Goal: Information Seeking & Learning: Learn about a topic

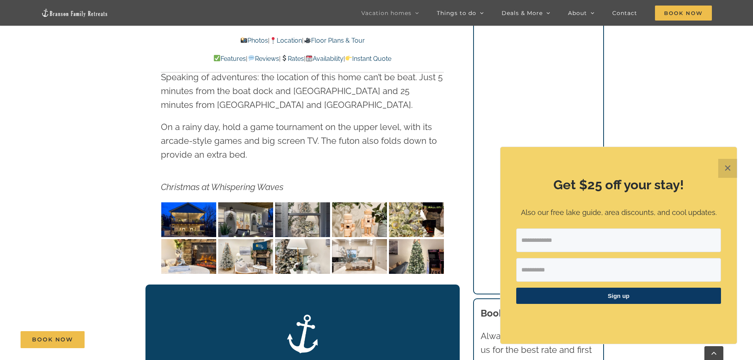
scroll to position [1235, 0]
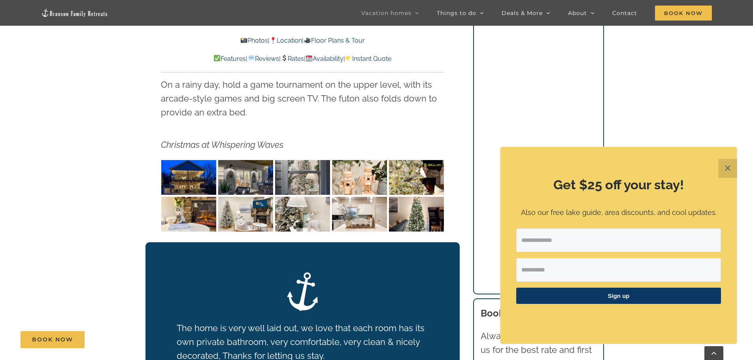
click at [199, 165] on img "Whispering Waves Christmas at Lake Taneycomo Branson Missouri-1353" at bounding box center [188, 177] width 55 height 35
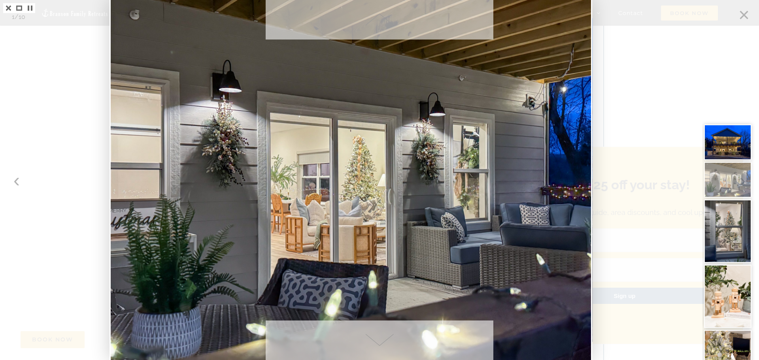
click at [372, 343] on span at bounding box center [380, 340] width 228 height 40
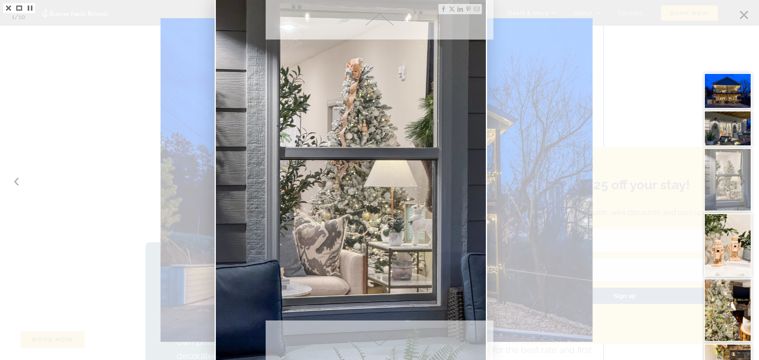
click at [372, 343] on span at bounding box center [380, 340] width 228 height 40
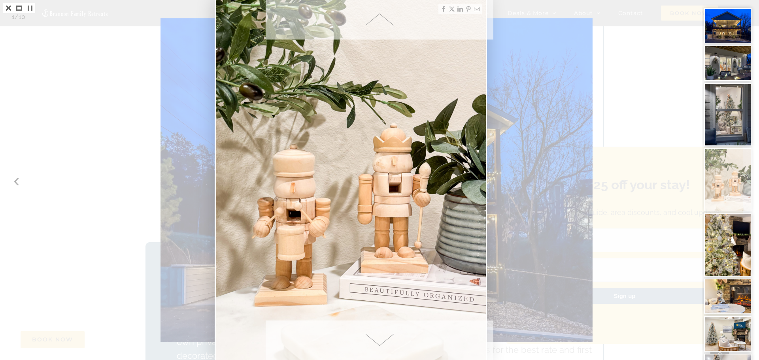
click at [372, 343] on span at bounding box center [380, 340] width 228 height 40
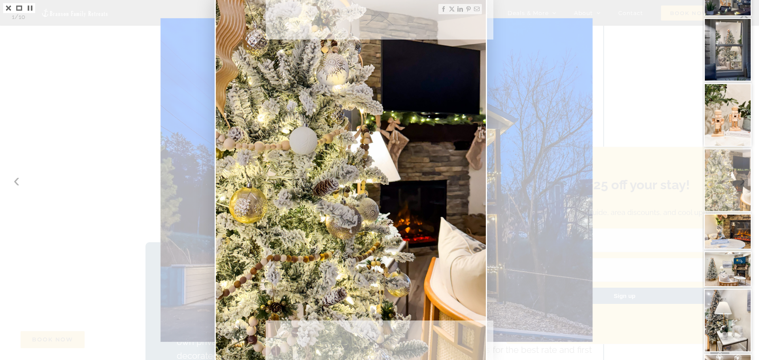
click at [372, 343] on span at bounding box center [380, 340] width 228 height 40
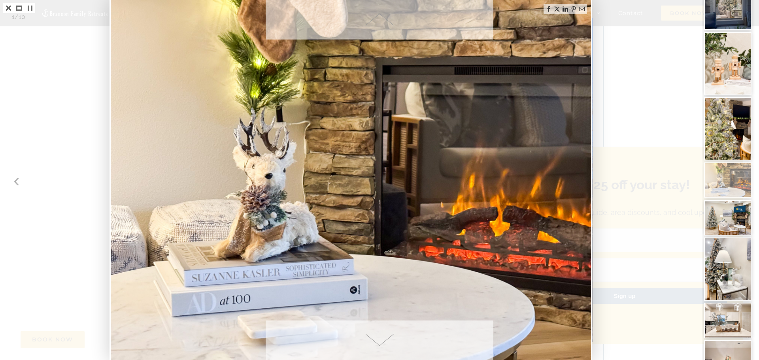
click at [372, 343] on span at bounding box center [380, 340] width 228 height 40
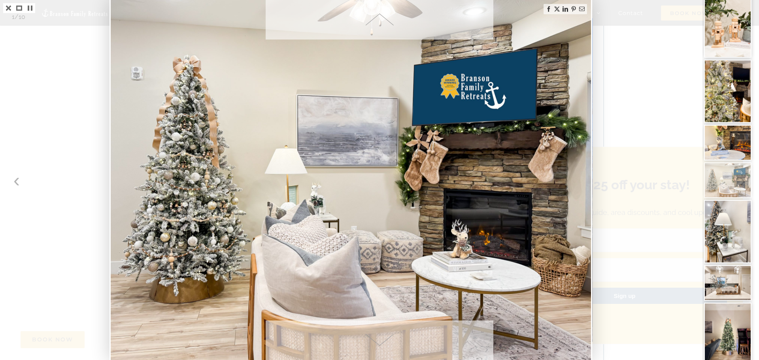
click at [372, 343] on span at bounding box center [380, 340] width 228 height 40
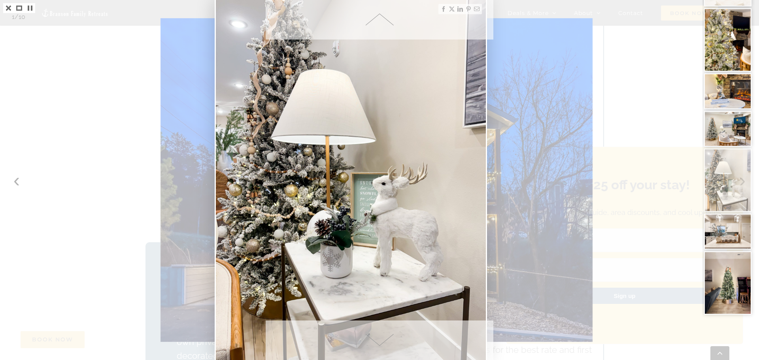
click at [372, 343] on span at bounding box center [380, 340] width 228 height 40
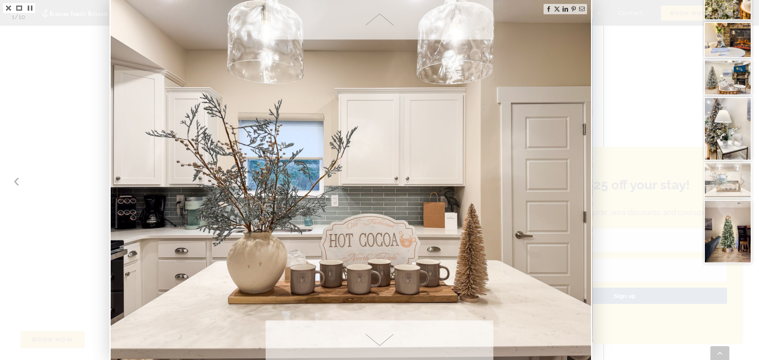
click at [372, 343] on span at bounding box center [380, 340] width 228 height 40
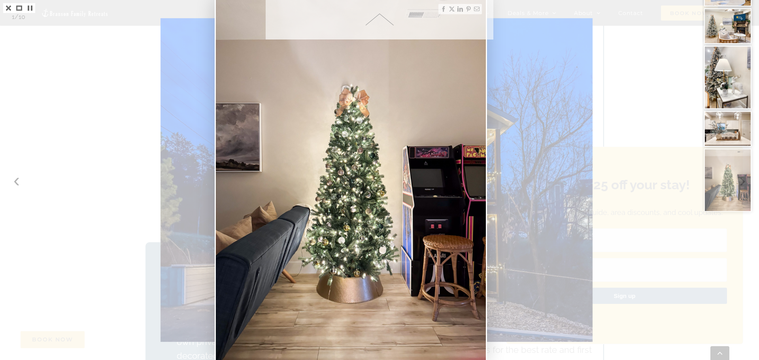
click at [372, 343] on img at bounding box center [351, 180] width 270 height 360
click at [6, 8] on link at bounding box center [8, 8] width 11 height 10
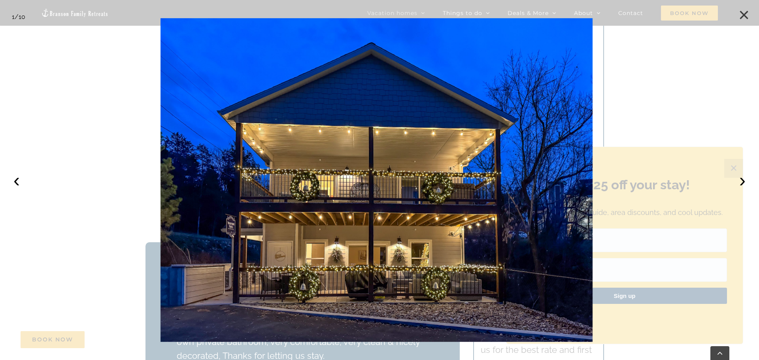
drag, startPoint x: 740, startPoint y: 12, endPoint x: 736, endPoint y: 20, distance: 8.9
click at [740, 13] on button "×" at bounding box center [743, 14] width 17 height 17
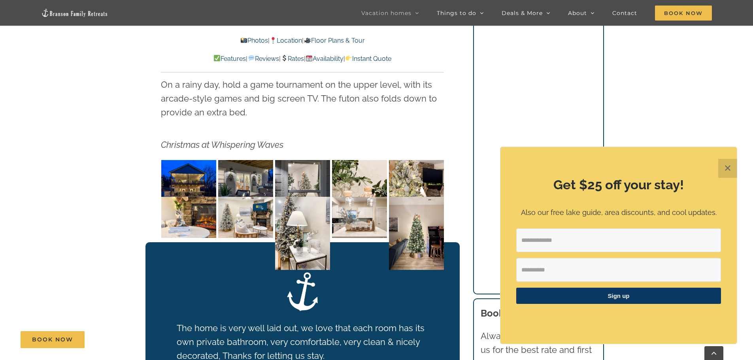
click at [723, 165] on button "✕" at bounding box center [727, 168] width 19 height 19
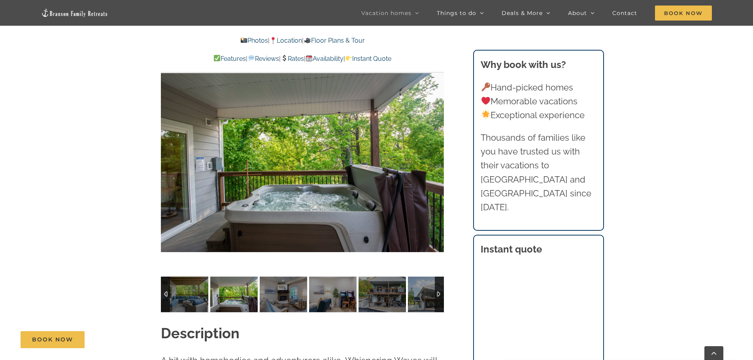
scroll to position [635, 0]
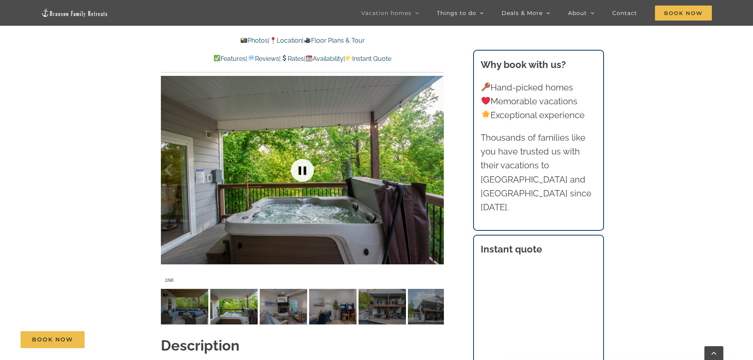
click at [311, 180] on link at bounding box center [302, 170] width 32 height 32
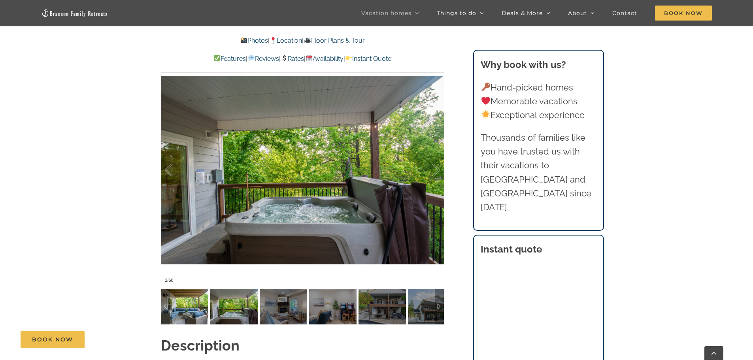
click at [196, 310] on img at bounding box center [184, 307] width 47 height 36
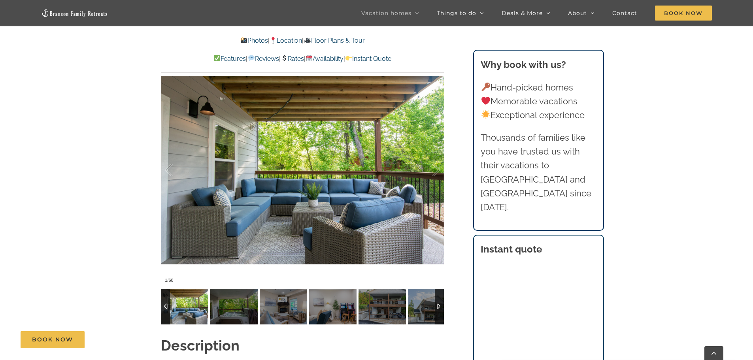
click at [438, 303] on div at bounding box center [439, 307] width 9 height 36
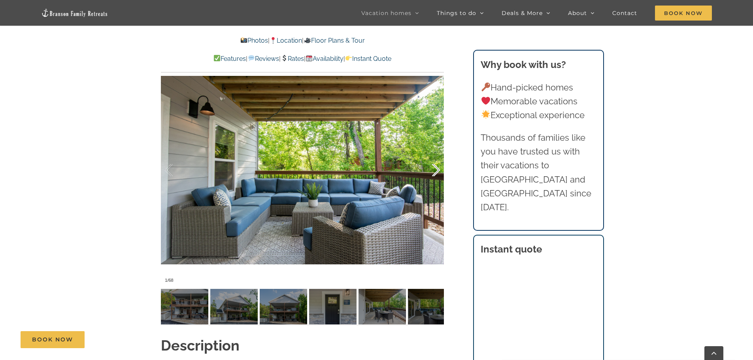
click at [434, 170] on div at bounding box center [427, 170] width 24 height 49
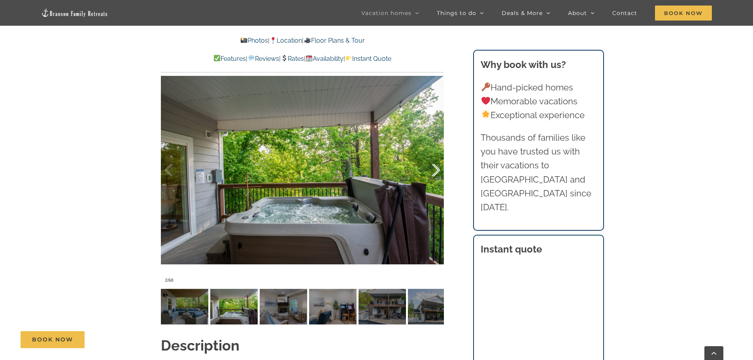
click at [434, 170] on div at bounding box center [427, 170] width 24 height 49
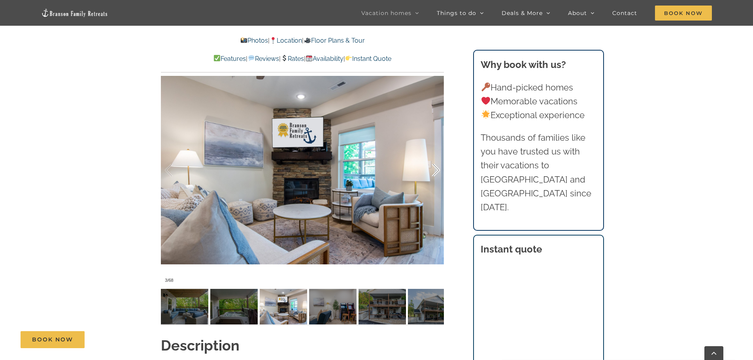
click at [434, 170] on div at bounding box center [427, 170] width 24 height 49
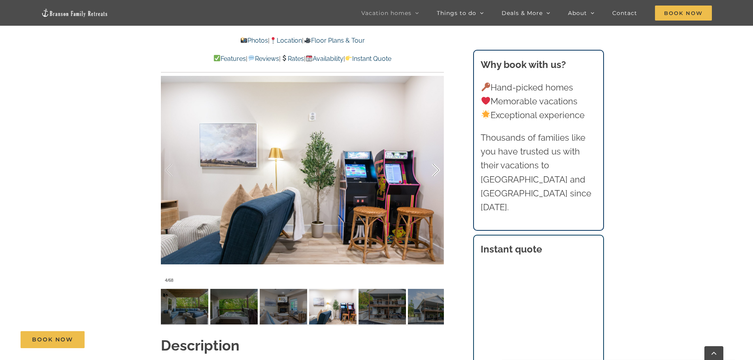
click at [434, 170] on div at bounding box center [427, 170] width 24 height 49
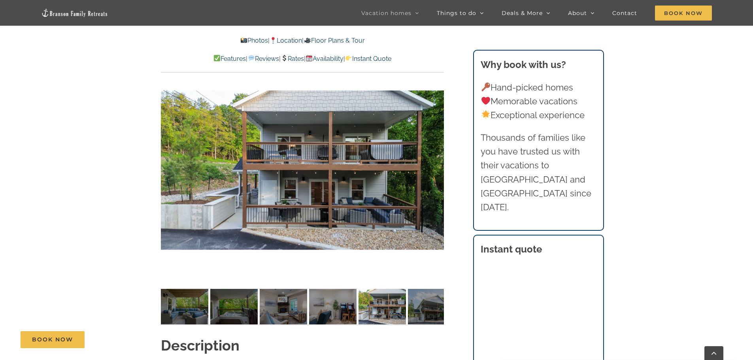
click at [434, 170] on div "5 / 68" at bounding box center [302, 170] width 283 height 232
click at [436, 169] on div at bounding box center [427, 170] width 24 height 49
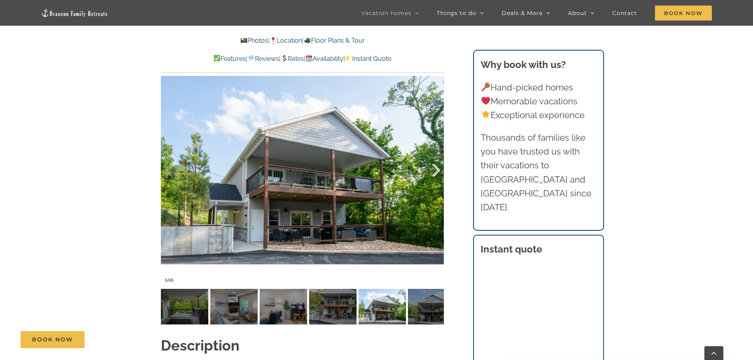
click at [436, 169] on div at bounding box center [427, 170] width 24 height 49
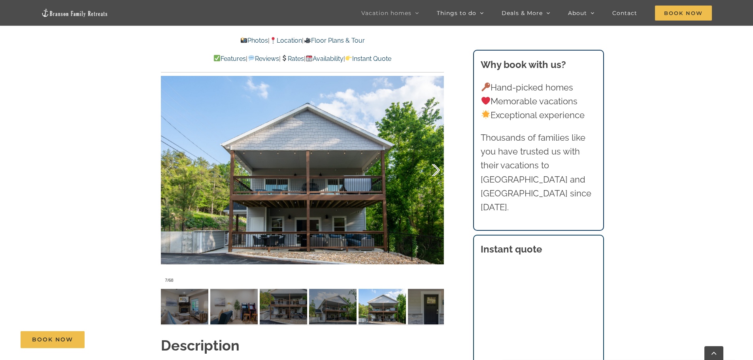
click at [436, 169] on div at bounding box center [427, 170] width 24 height 49
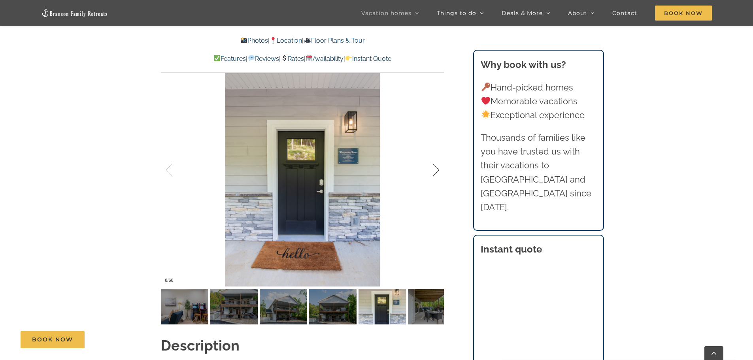
click at [436, 169] on div at bounding box center [427, 170] width 24 height 49
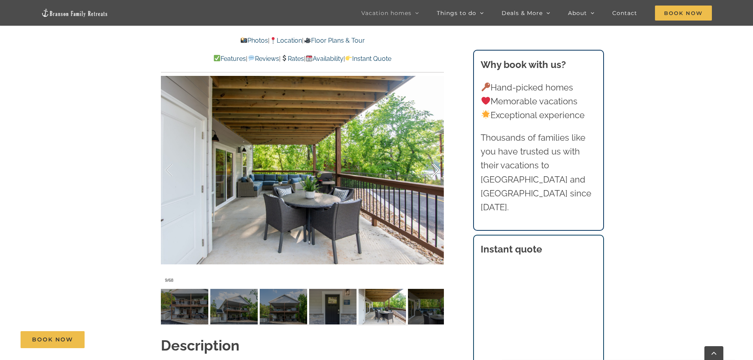
click at [436, 169] on div at bounding box center [427, 170] width 24 height 49
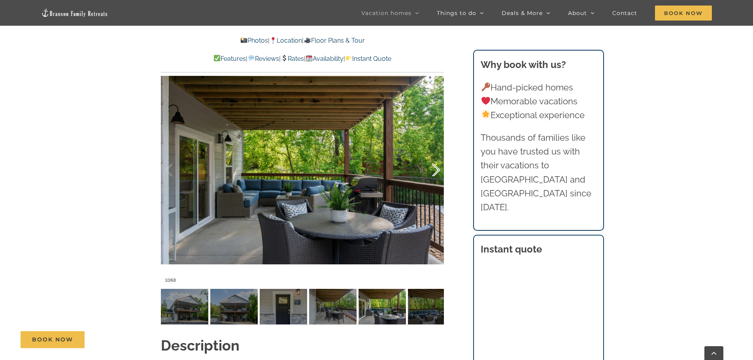
click at [436, 169] on div at bounding box center [427, 170] width 24 height 49
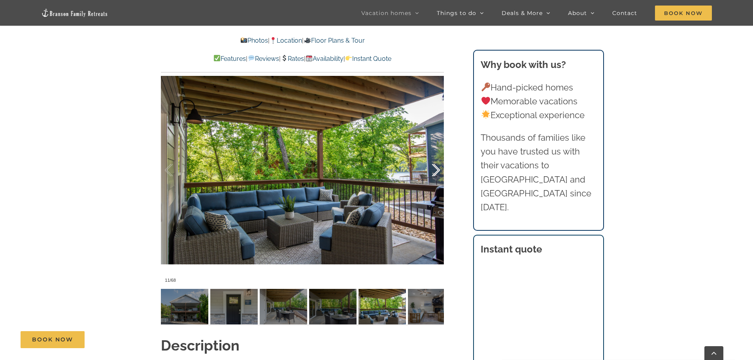
click at [436, 169] on div at bounding box center [427, 170] width 24 height 49
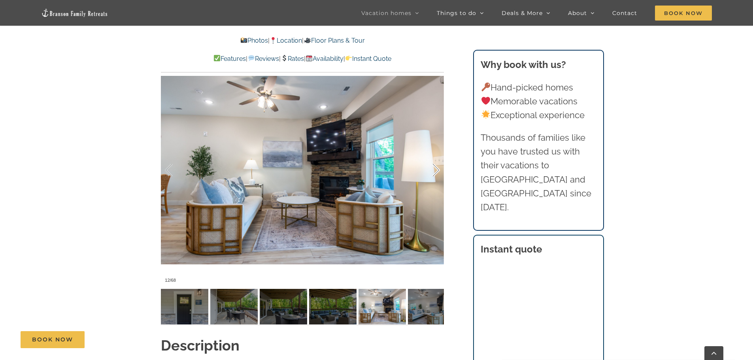
click at [436, 169] on div at bounding box center [427, 170] width 24 height 49
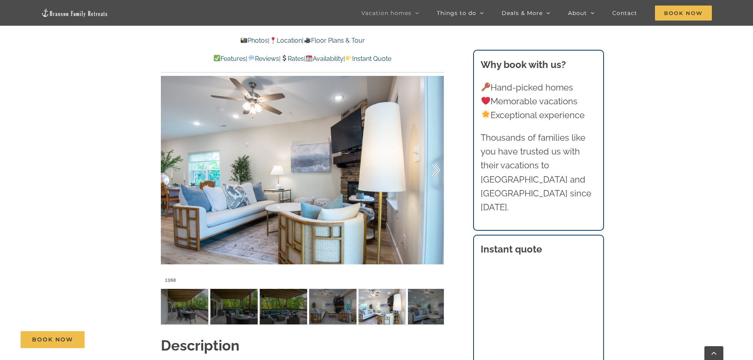
click at [436, 169] on div at bounding box center [427, 170] width 24 height 49
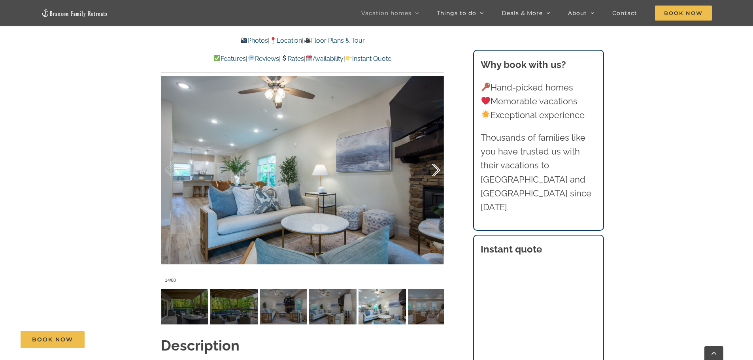
click at [436, 169] on div at bounding box center [427, 170] width 24 height 49
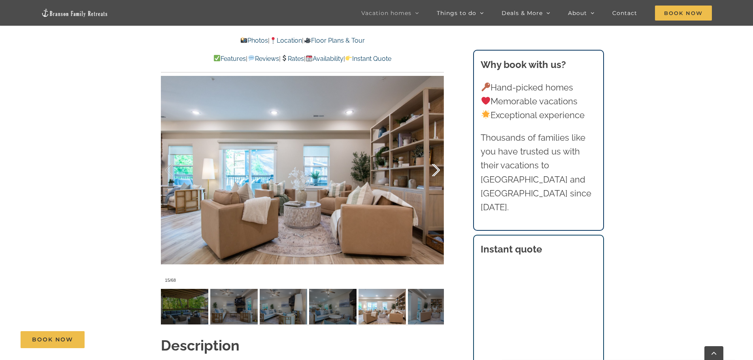
click at [436, 169] on div at bounding box center [427, 170] width 24 height 49
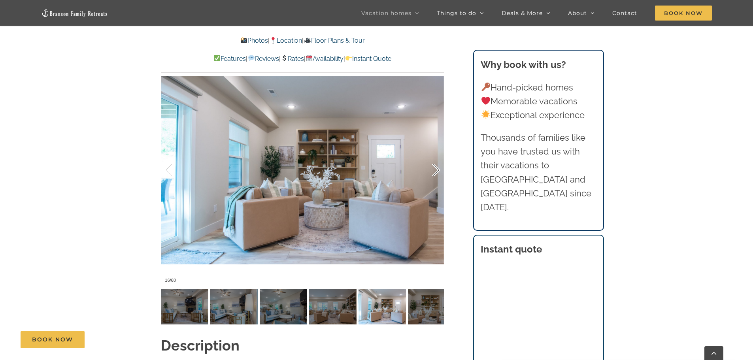
click at [436, 169] on div at bounding box center [427, 170] width 24 height 49
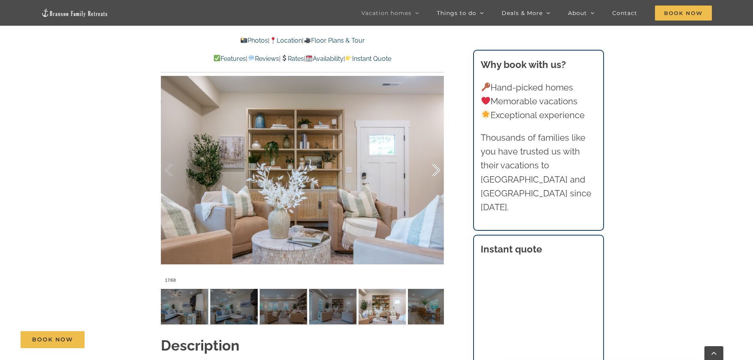
click at [436, 169] on div at bounding box center [427, 170] width 24 height 49
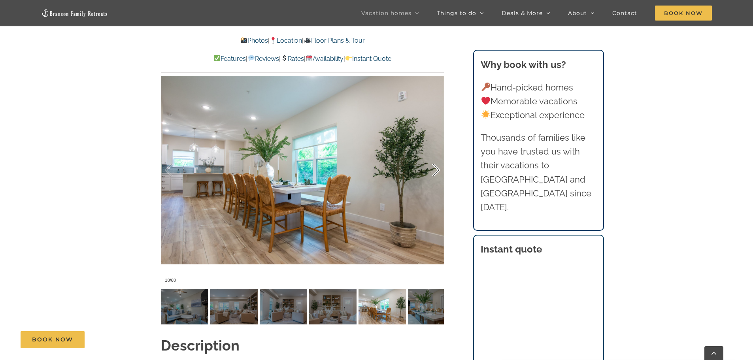
click at [436, 169] on div at bounding box center [427, 170] width 24 height 49
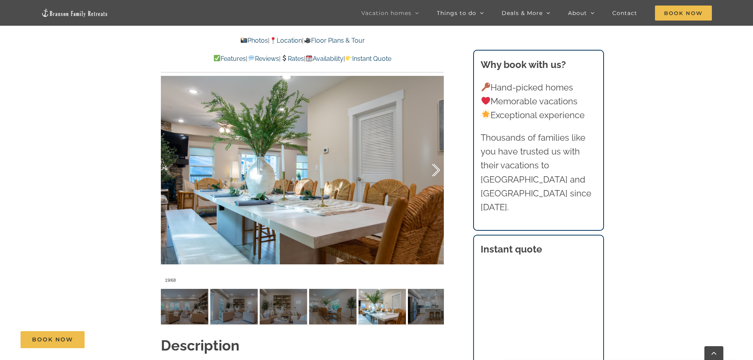
click at [436, 169] on div at bounding box center [427, 170] width 24 height 49
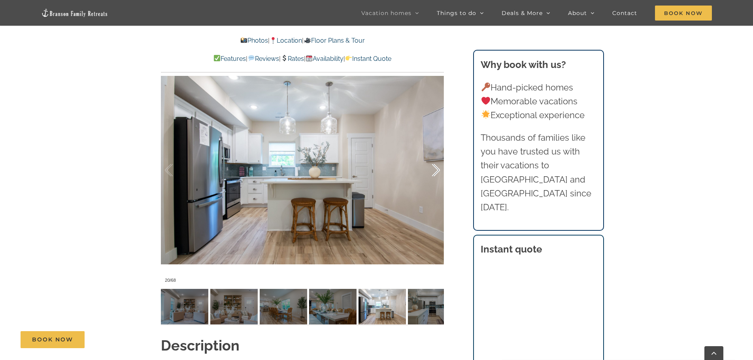
click at [436, 169] on div at bounding box center [427, 170] width 24 height 49
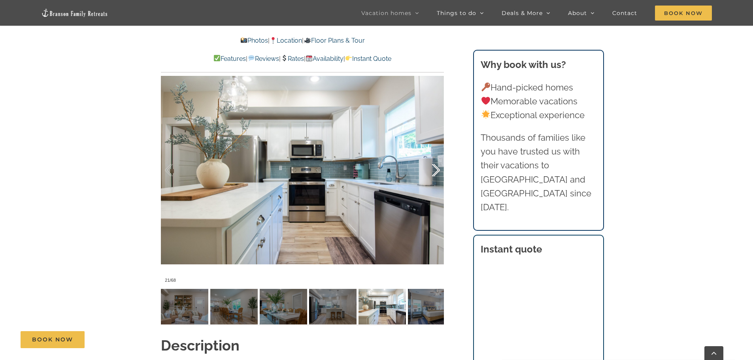
click at [436, 169] on div at bounding box center [427, 170] width 24 height 49
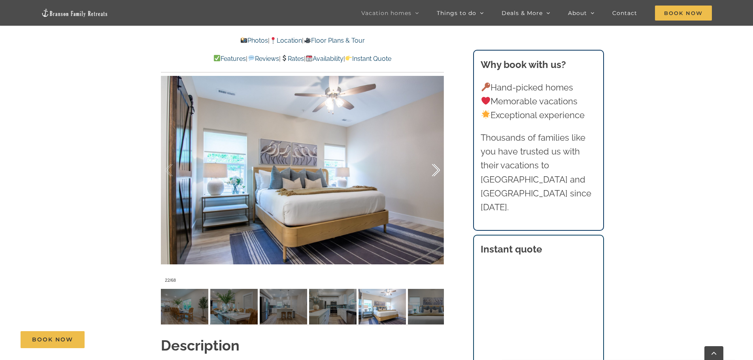
click at [436, 169] on div at bounding box center [427, 170] width 24 height 49
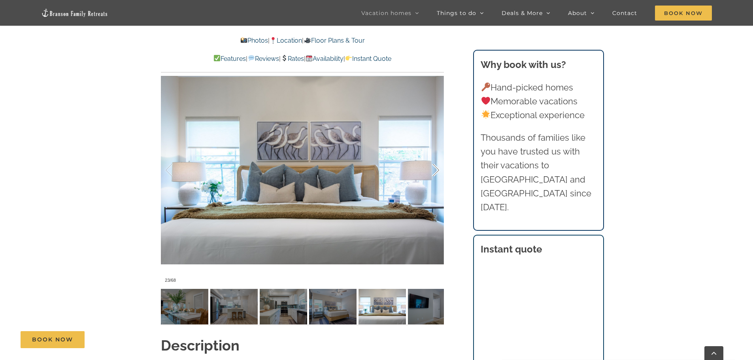
click at [436, 169] on div at bounding box center [427, 170] width 24 height 49
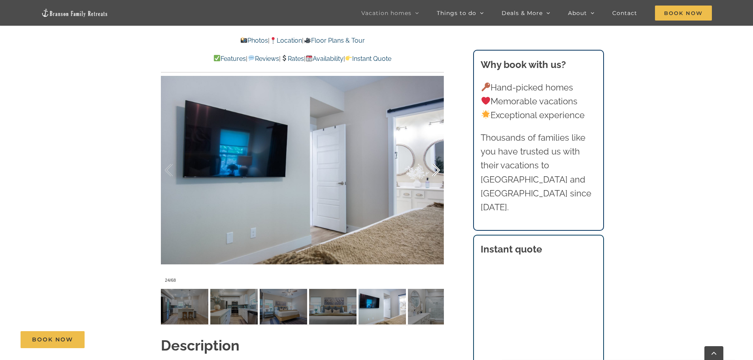
click at [436, 169] on div at bounding box center [427, 170] width 24 height 49
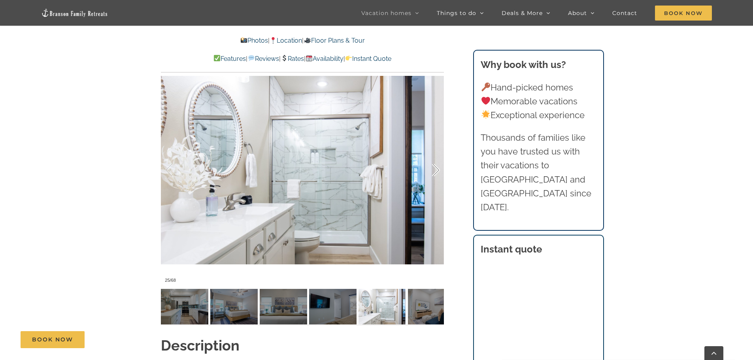
click at [436, 169] on div at bounding box center [427, 170] width 24 height 49
